Goal: Transaction & Acquisition: Purchase product/service

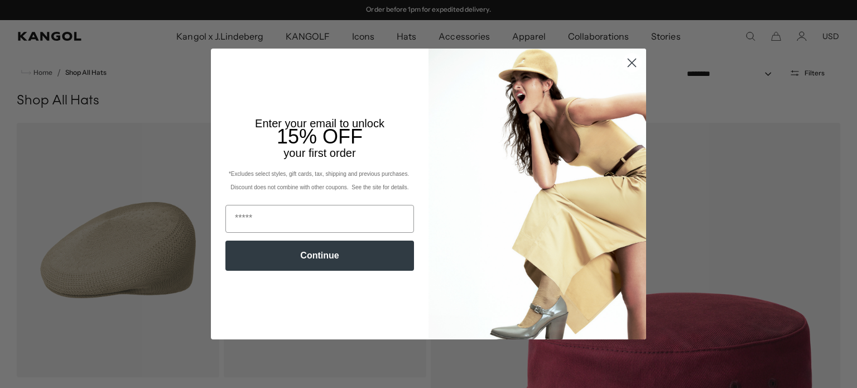
click at [633, 65] on circle "Close dialog" at bounding box center [632, 63] width 18 height 18
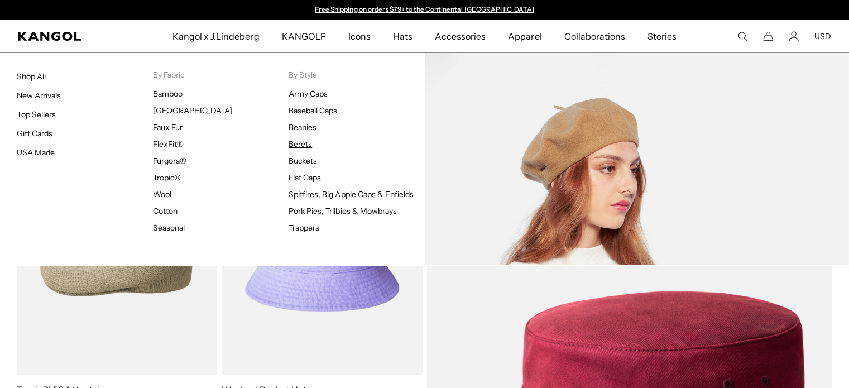
click at [297, 142] on link "Berets" at bounding box center [300, 144] width 23 height 10
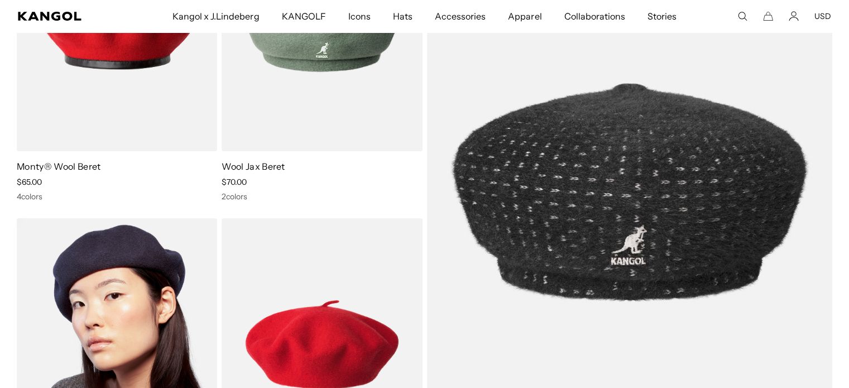
scroll to position [0, 230]
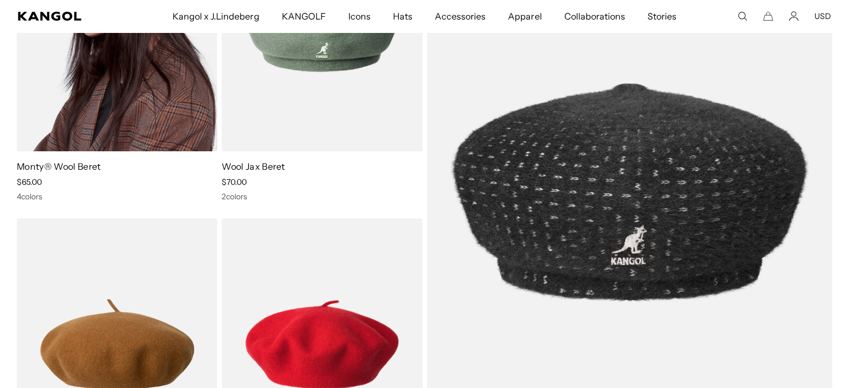
click at [64, 176] on div "Monty® Wool Beret Sale Price $65.00 4 colors" at bounding box center [117, 180] width 200 height 41
click at [74, 129] on img at bounding box center [117, 26] width 200 height 252
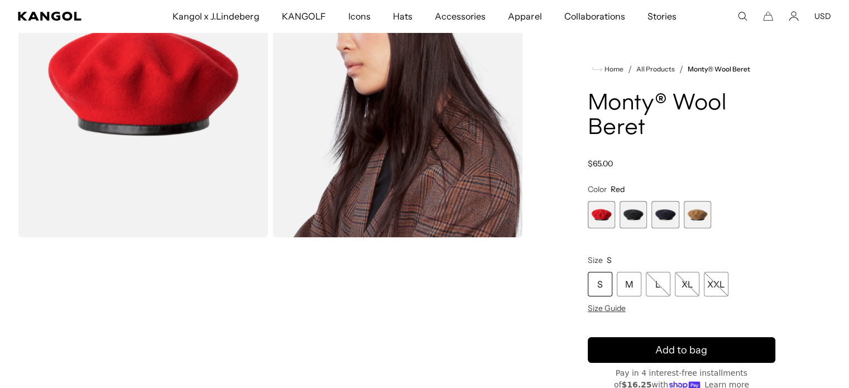
scroll to position [167, 0]
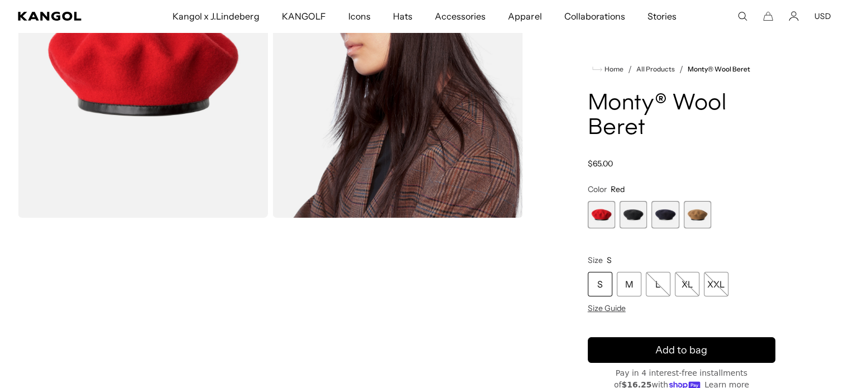
click at [634, 215] on span "2 of 4" at bounding box center [633, 214] width 27 height 27
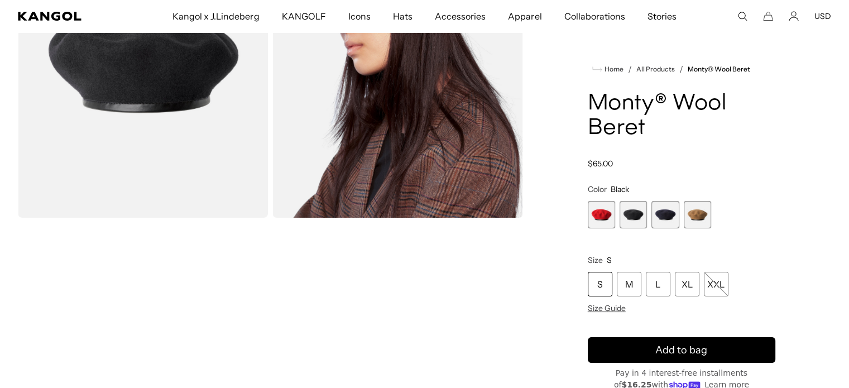
click at [659, 212] on span "3 of 4" at bounding box center [664, 214] width 27 height 27
click at [691, 213] on span "4 of 4" at bounding box center [697, 214] width 27 height 27
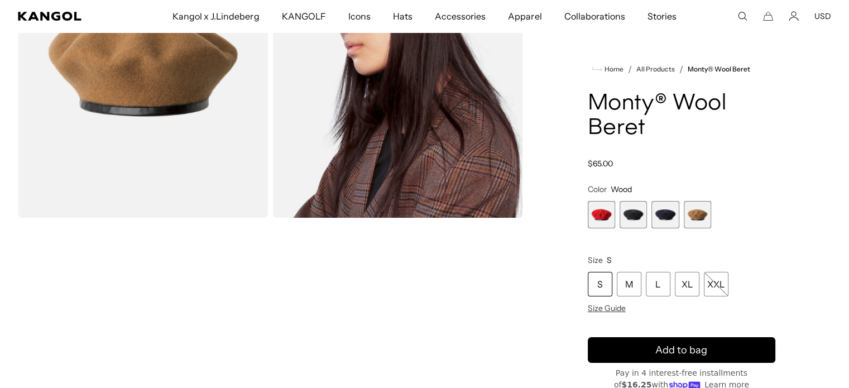
scroll to position [0, 230]
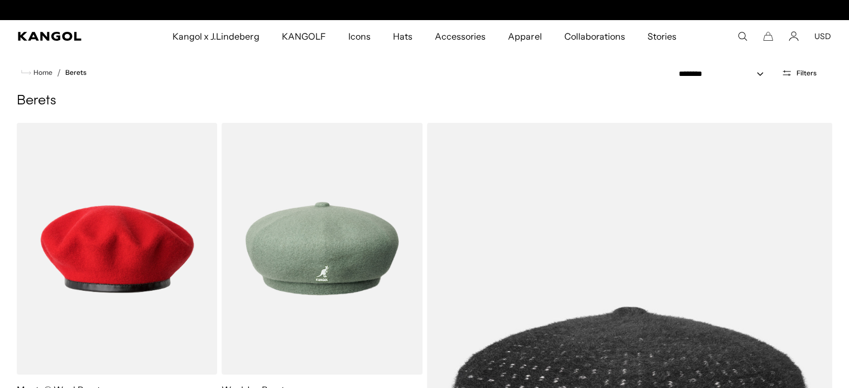
scroll to position [0, 230]
